Goal: Navigation & Orientation: Find specific page/section

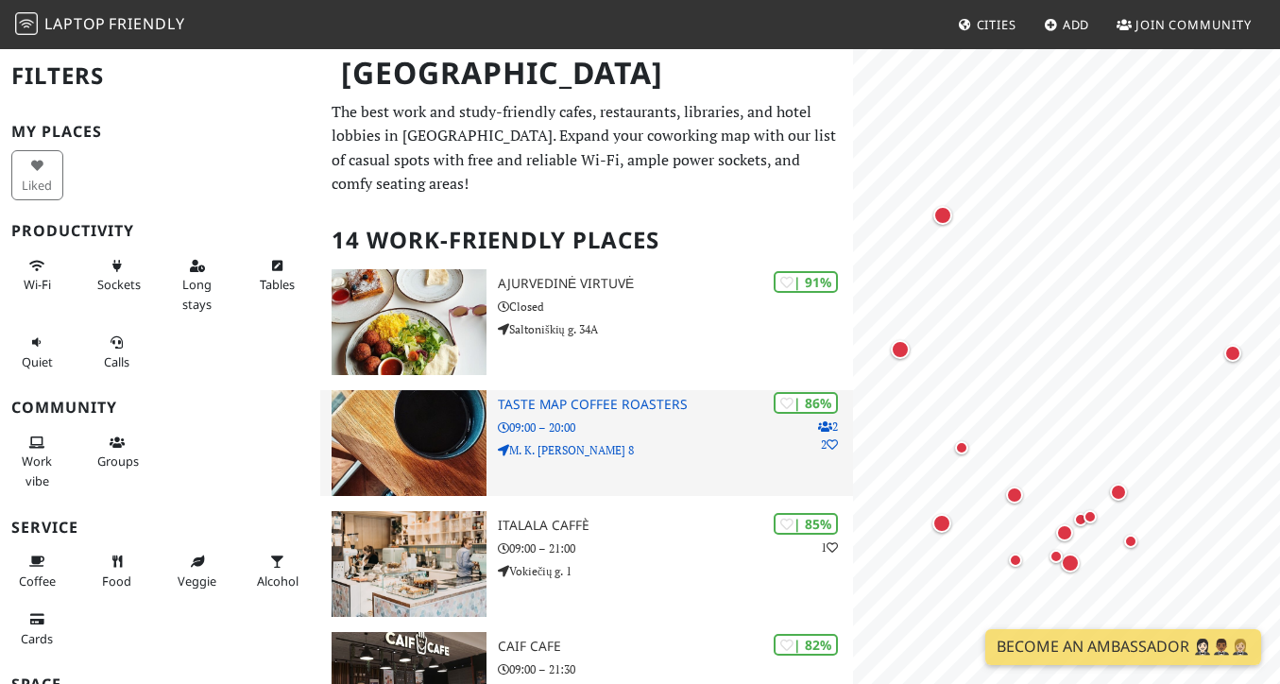
click at [614, 397] on h3 "Taste Map Coffee Roasters" at bounding box center [675, 405] width 355 height 16
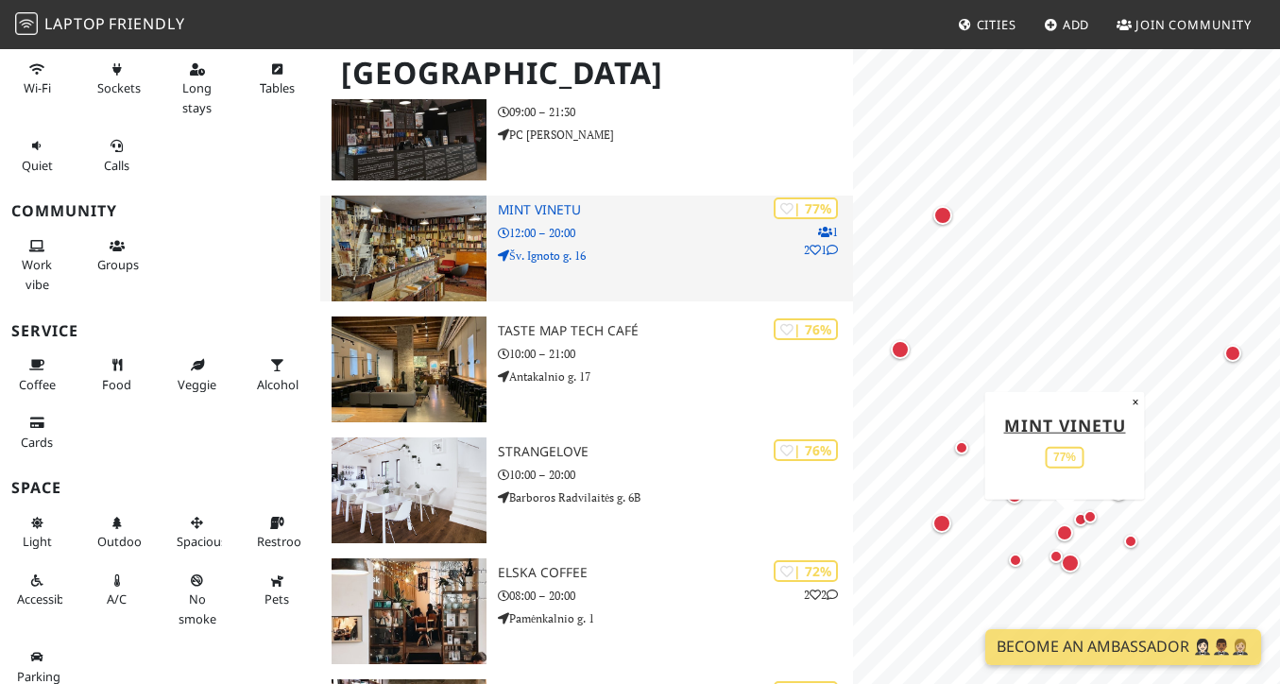
scroll to position [559, 0]
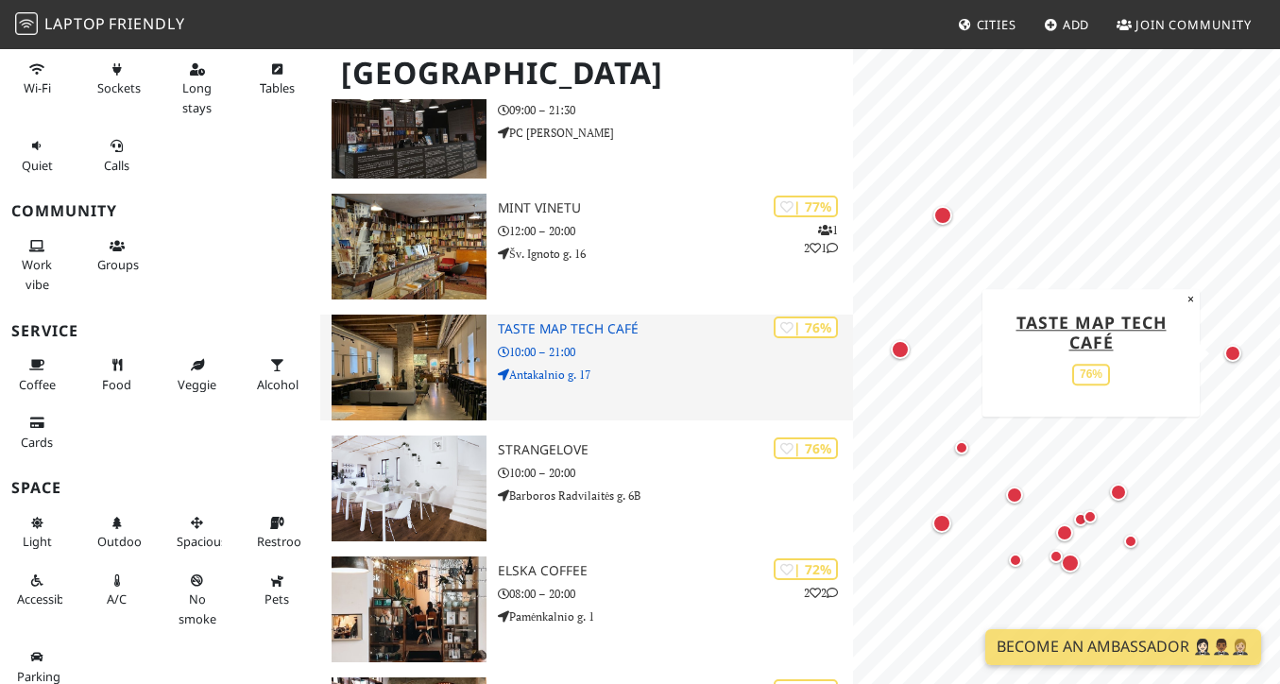
click at [385, 334] on img at bounding box center [409, 368] width 155 height 106
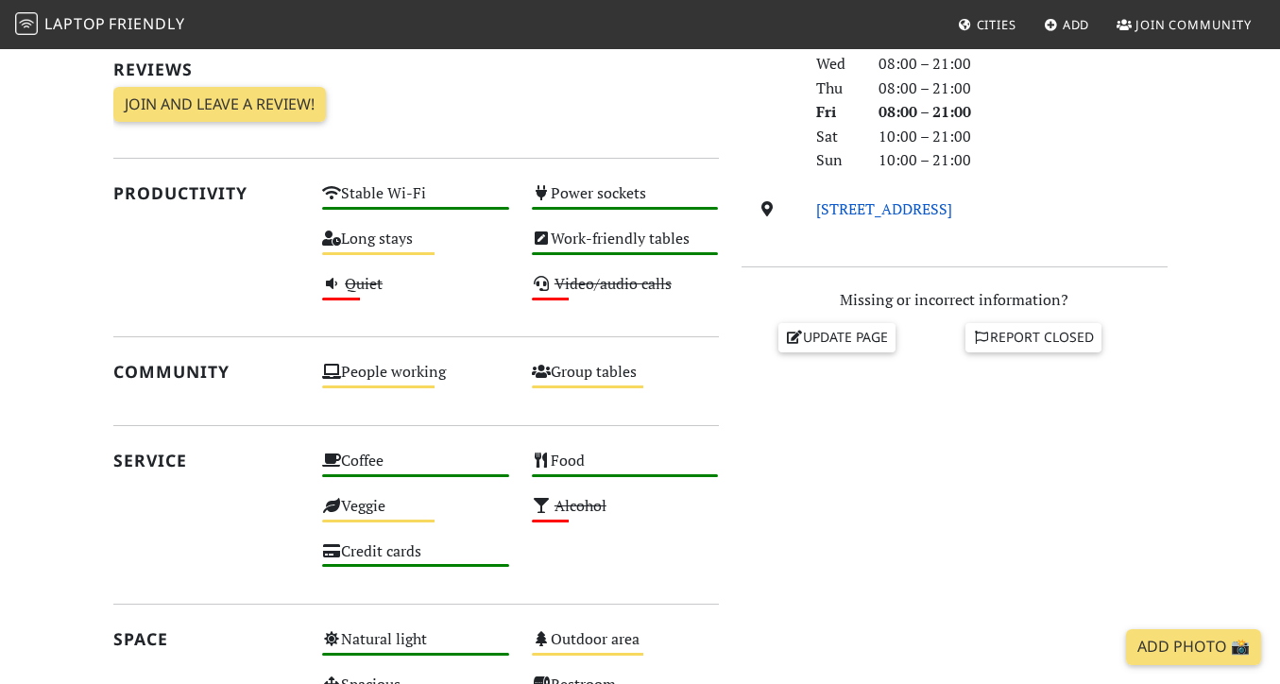
scroll to position [586, 0]
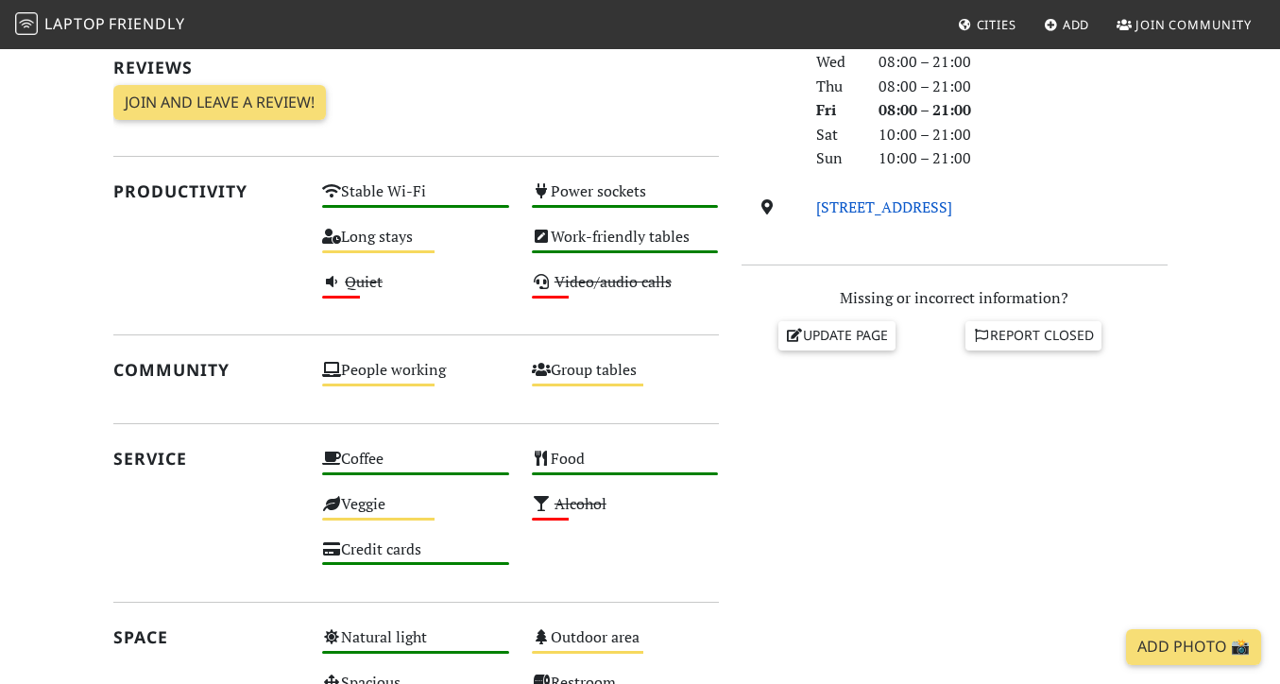
click at [877, 210] on link "Antakalnio g. 17, 10312, Vilnius" at bounding box center [884, 207] width 136 height 21
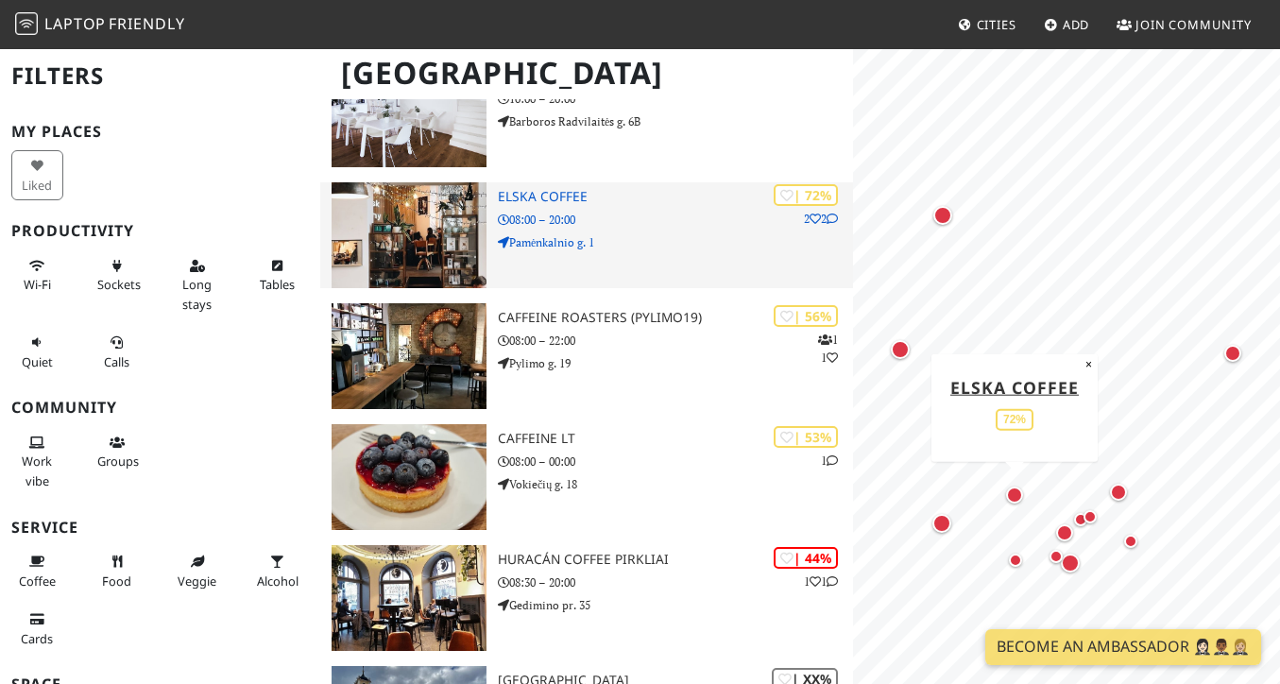
scroll to position [932, 0]
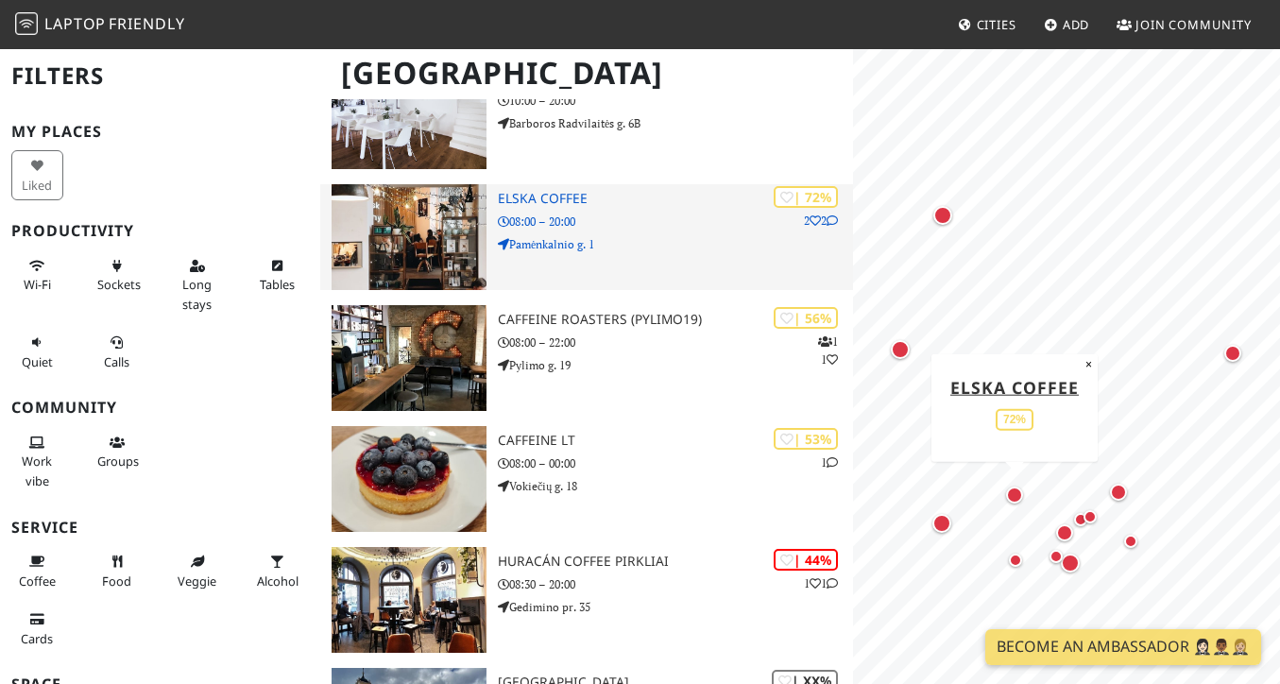
click at [418, 208] on img at bounding box center [409, 237] width 155 height 106
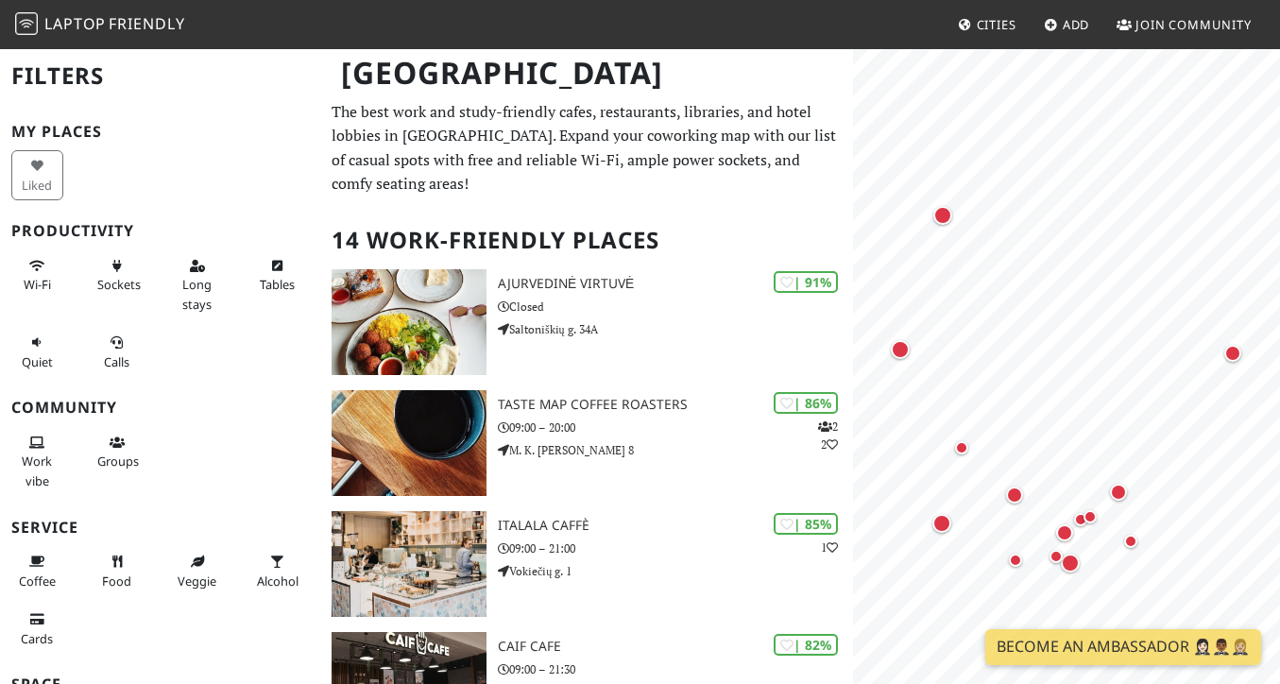
scroll to position [0, 0]
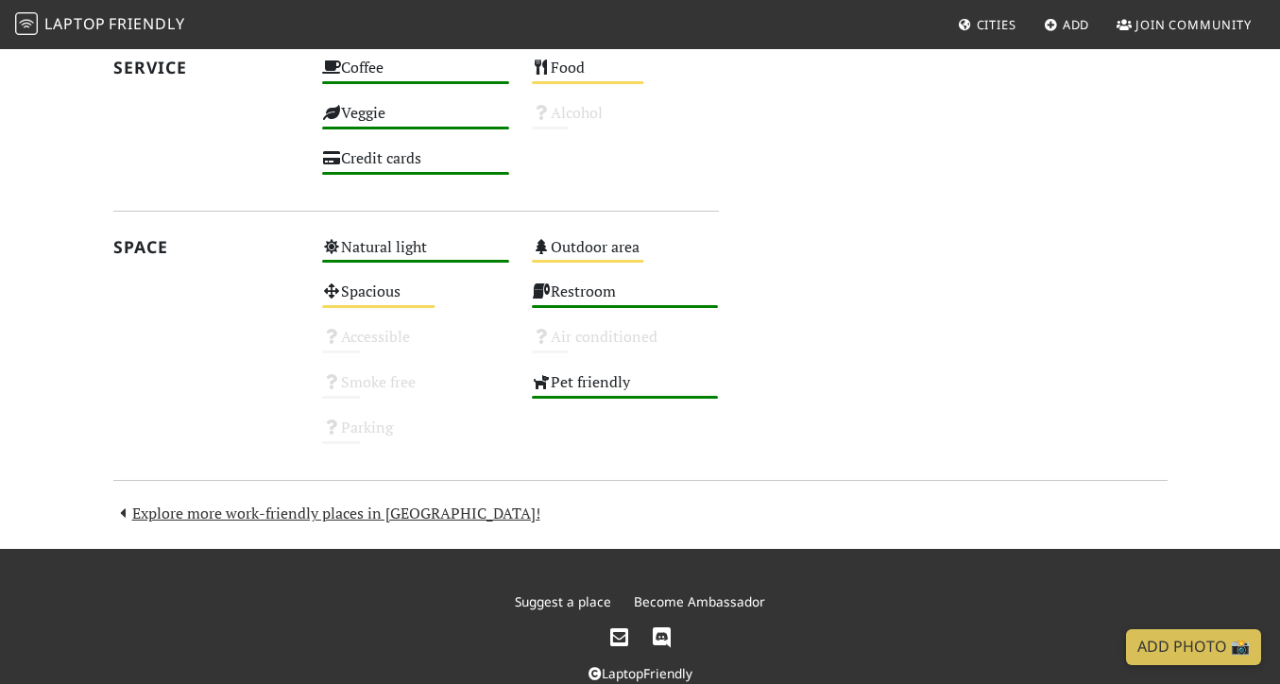
scroll to position [1378, 0]
